Goal: Use online tool/utility: Utilize a website feature to perform a specific function

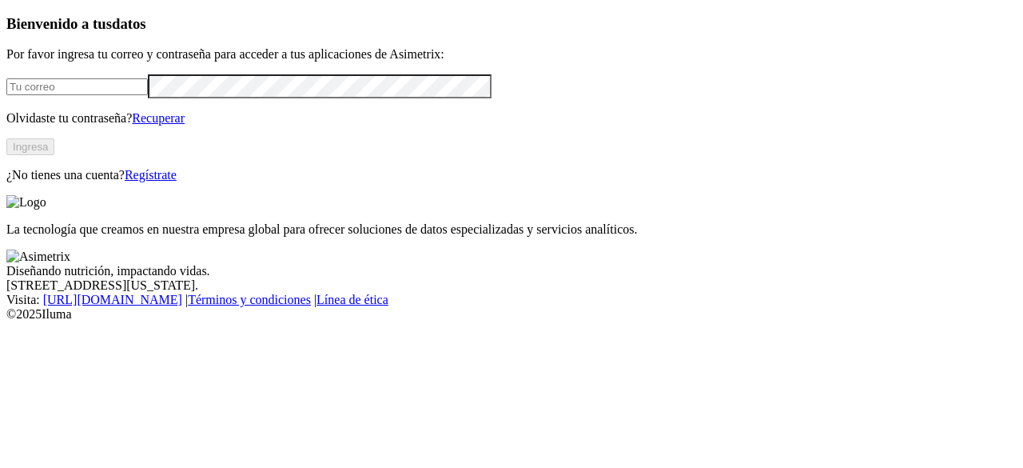
type input "[PERSON_NAME][EMAIL_ADDRESS][PERSON_NAME][DOMAIN_NAME]"
click at [54, 155] on button "Ingresa" at bounding box center [30, 146] width 48 height 17
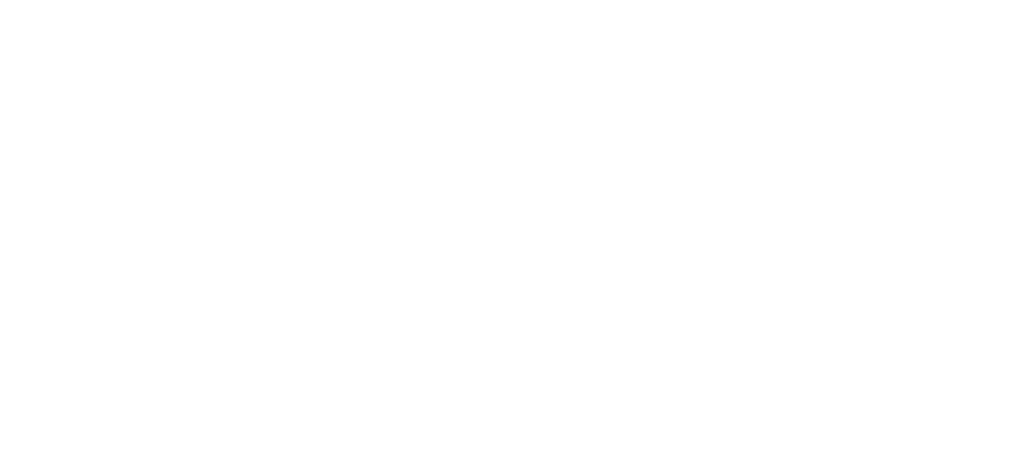
scroll to position [93, 0]
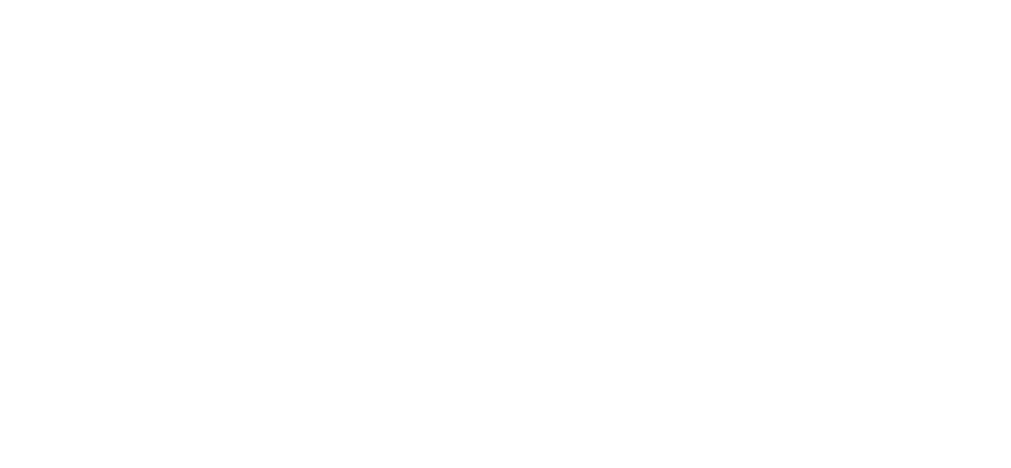
scroll to position [42, 0]
